Goal: Task Accomplishment & Management: Use online tool/utility

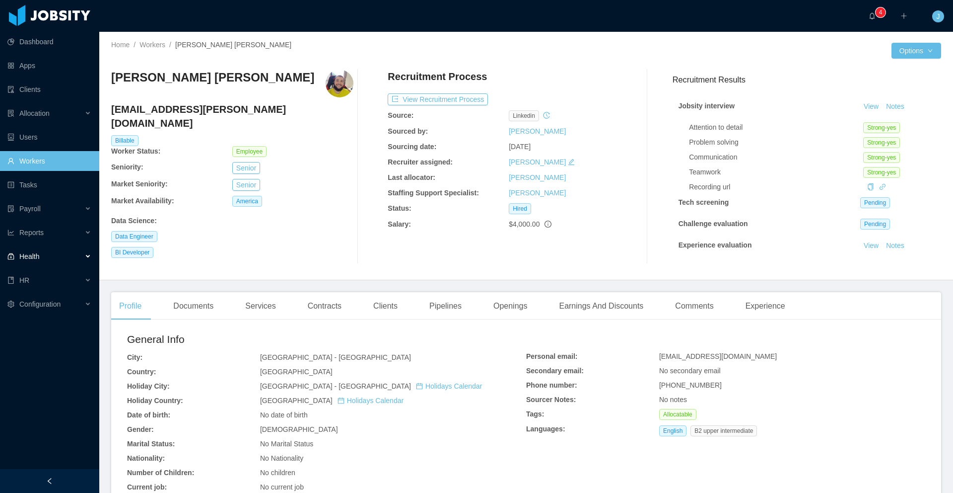
click at [45, 252] on div "Health" at bounding box center [49, 256] width 99 height 20
click at [55, 304] on div "HR" at bounding box center [49, 304] width 99 height 20
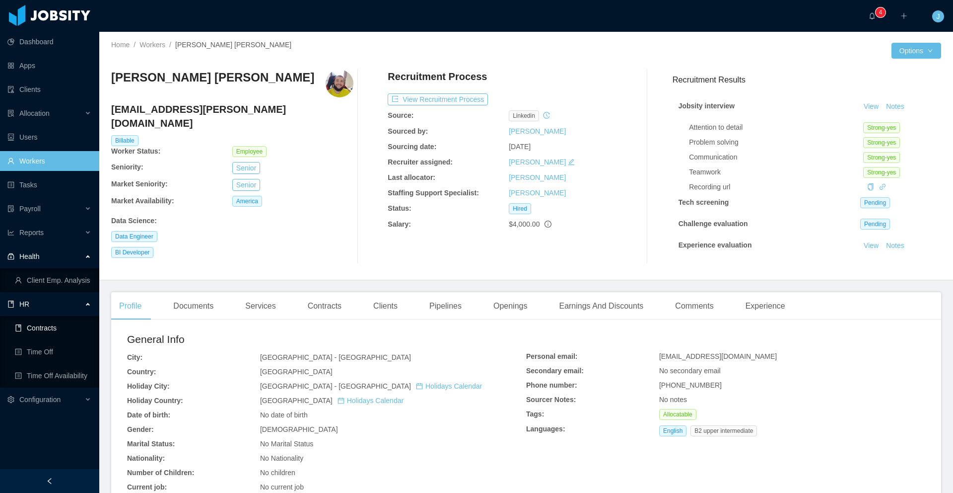
click at [66, 330] on link "Contracts" at bounding box center [53, 328] width 76 height 20
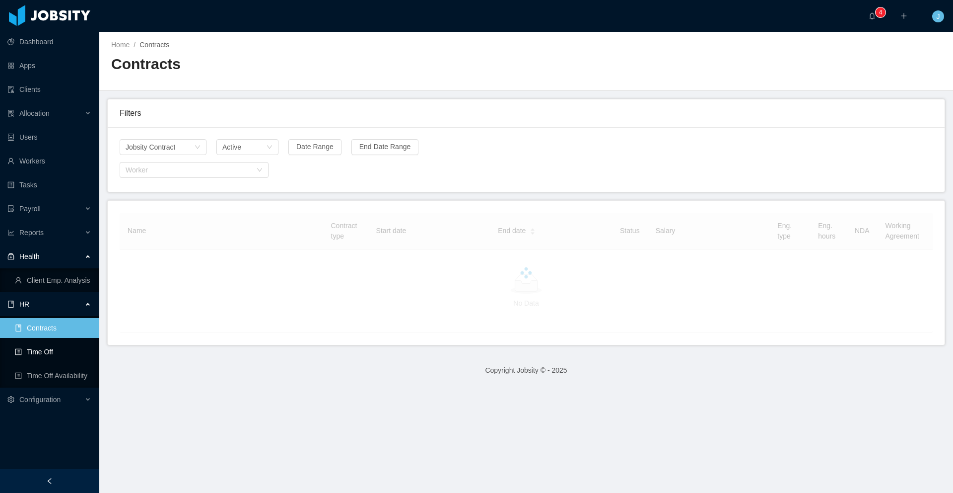
click at [59, 351] on link "Time Off" at bounding box center [53, 352] width 76 height 20
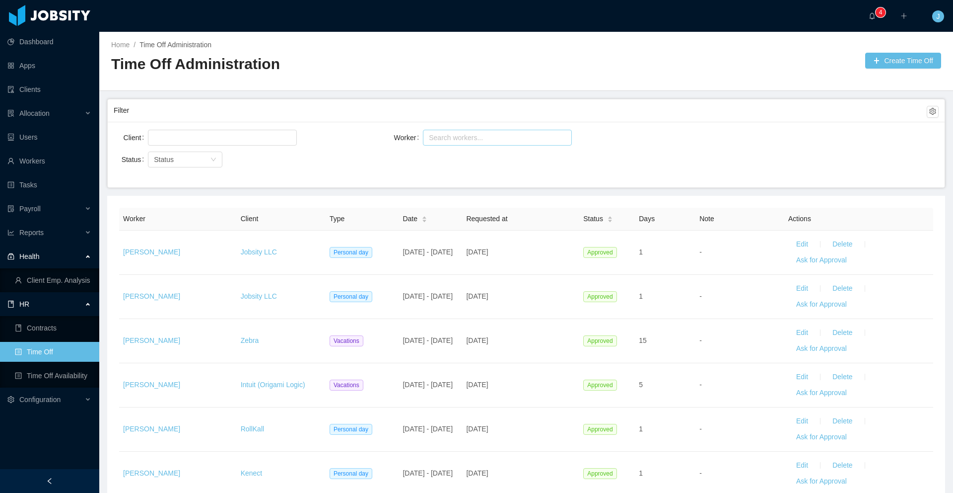
click at [441, 139] on div "Search workers..." at bounding box center [493, 138] width 128 height 10
click at [458, 140] on div "Search workers..." at bounding box center [493, 138] width 128 height 10
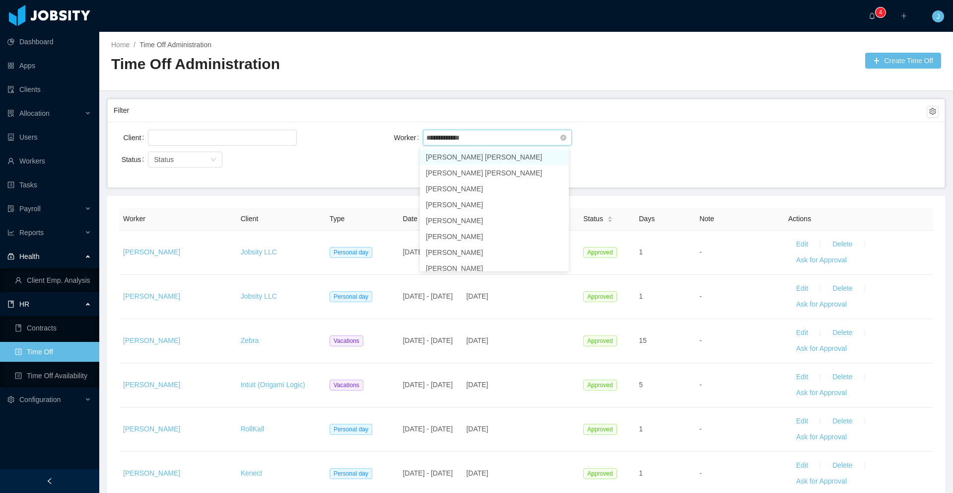
type input "**********"
click at [496, 157] on li "[PERSON_NAME] [PERSON_NAME]" at bounding box center [494, 157] width 149 height 16
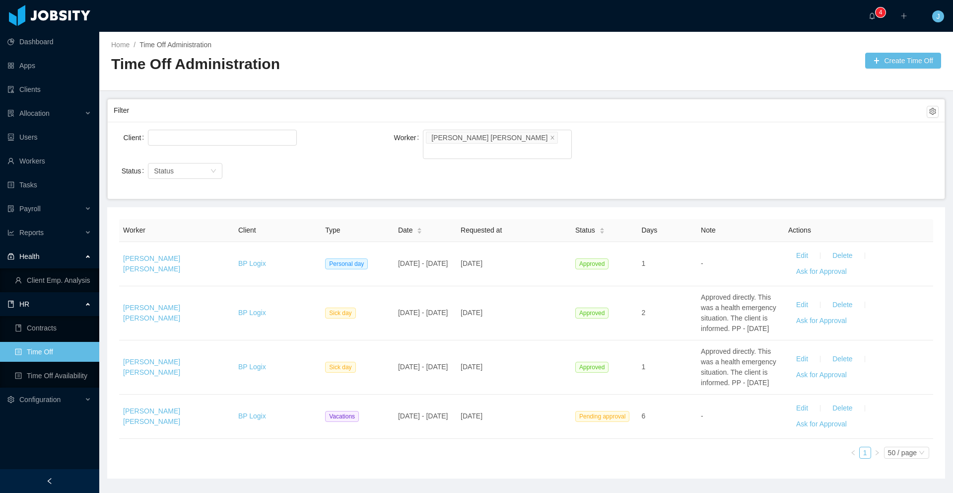
click at [674, 165] on div "Client Worker Search workers... [PERSON_NAME] [PERSON_NAME] Status Status" at bounding box center [526, 160] width 837 height 77
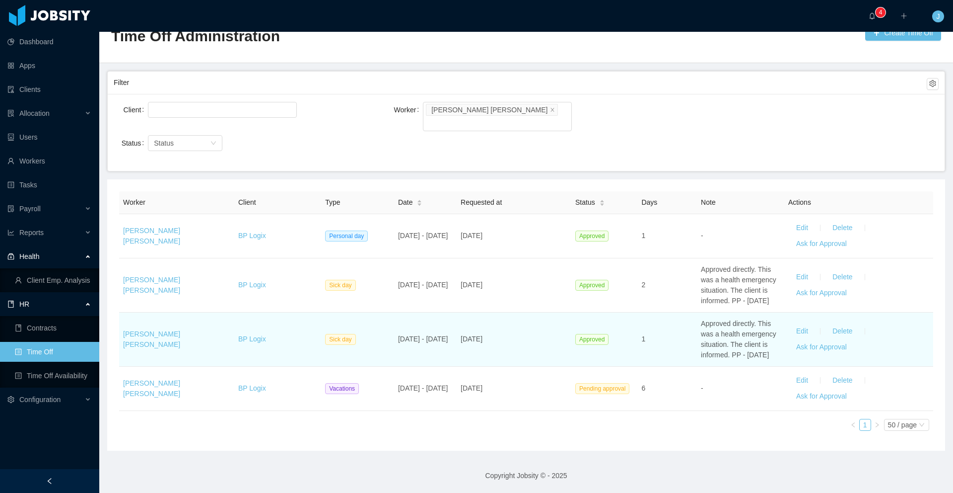
scroll to position [37, 0]
